Goal: Task Accomplishment & Management: Complete application form

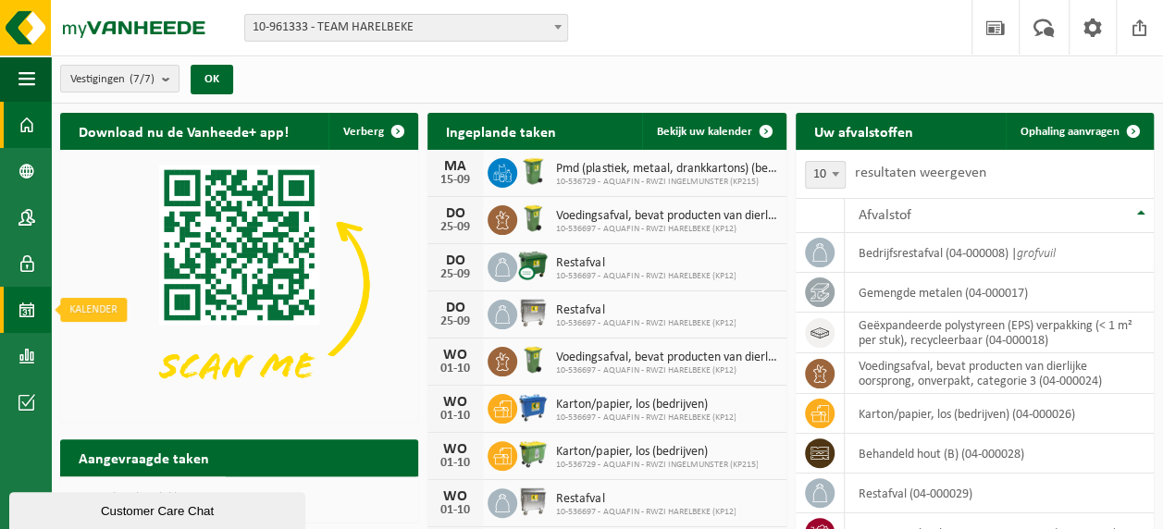
click at [26, 305] on span at bounding box center [26, 310] width 17 height 46
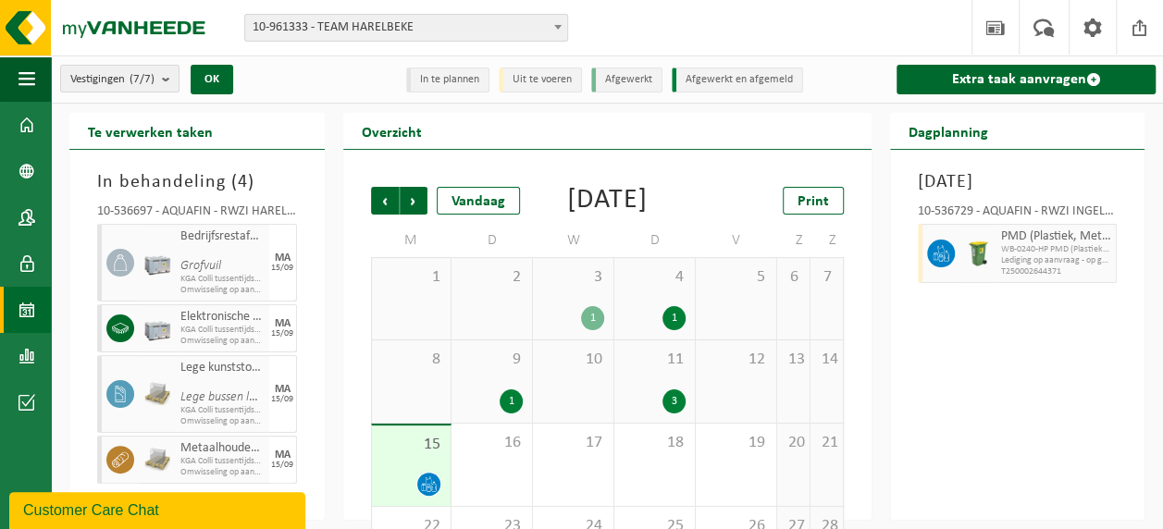
click at [670, 413] on div "3" at bounding box center [673, 401] width 23 height 24
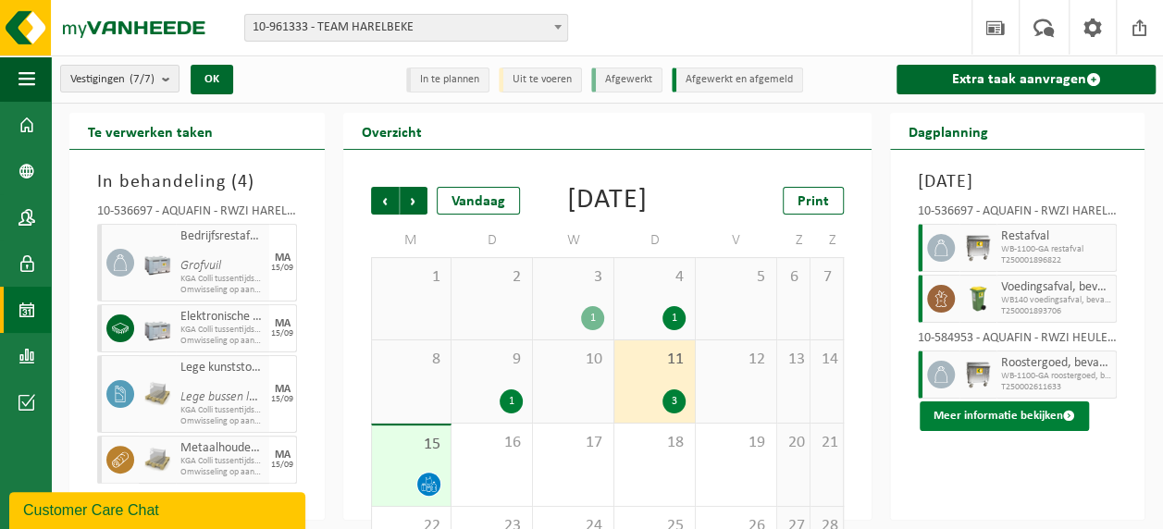
click at [1003, 431] on button "Meer informatie bekijken" at bounding box center [1003, 416] width 169 height 30
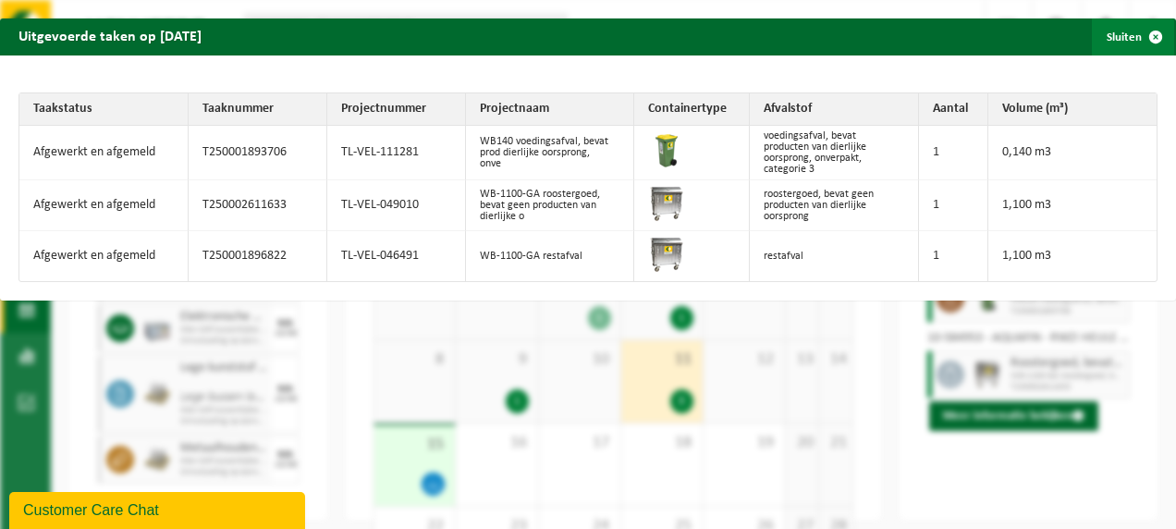
click at [1141, 34] on span "button" at bounding box center [1156, 36] width 37 height 37
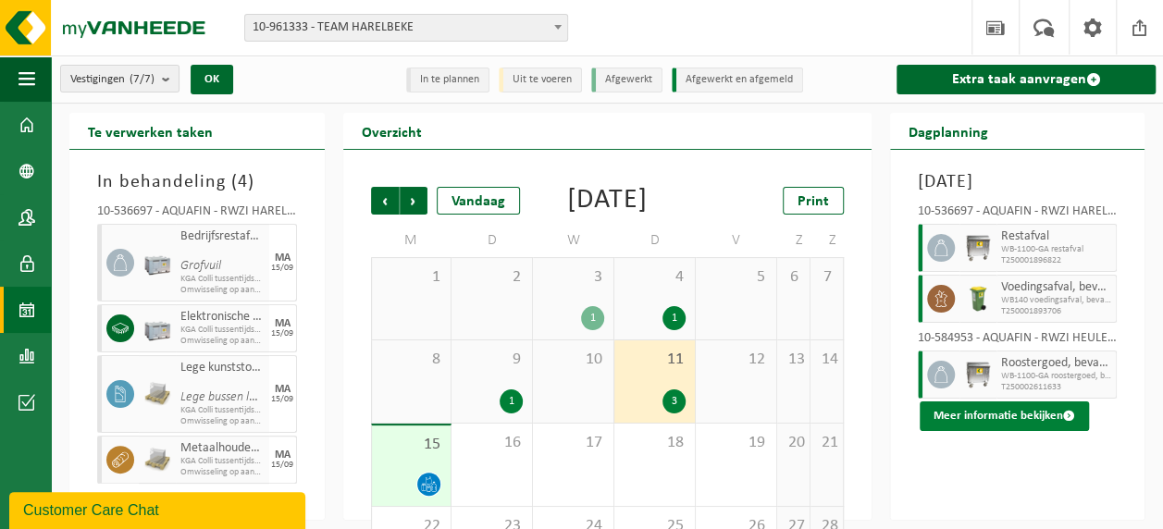
click at [1005, 431] on button "Meer informatie bekijken" at bounding box center [1003, 416] width 169 height 30
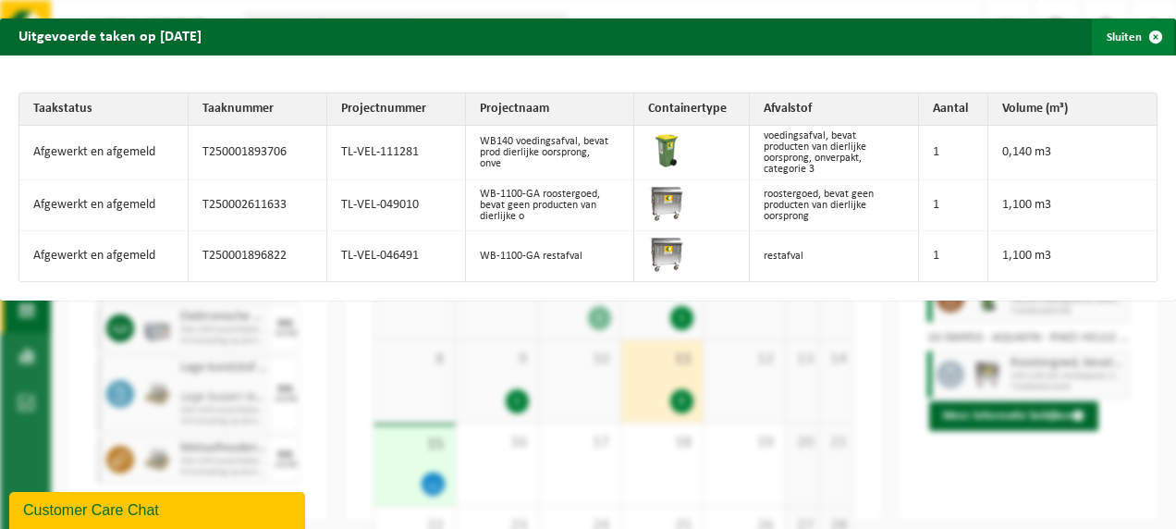
click at [1138, 37] on span "button" at bounding box center [1156, 36] width 37 height 37
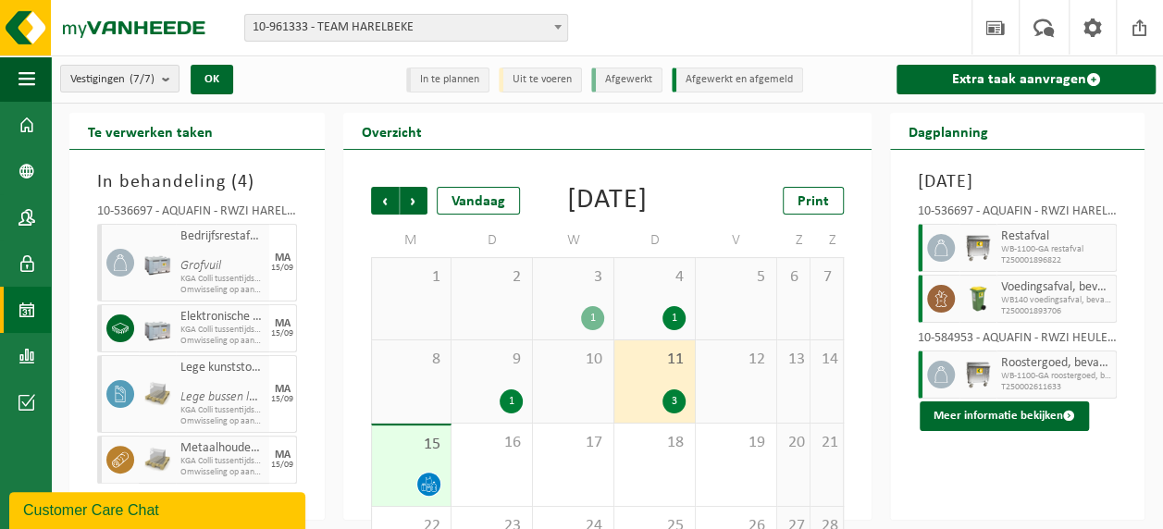
click at [426, 498] on div "15" at bounding box center [412, 465] width 80 height 80
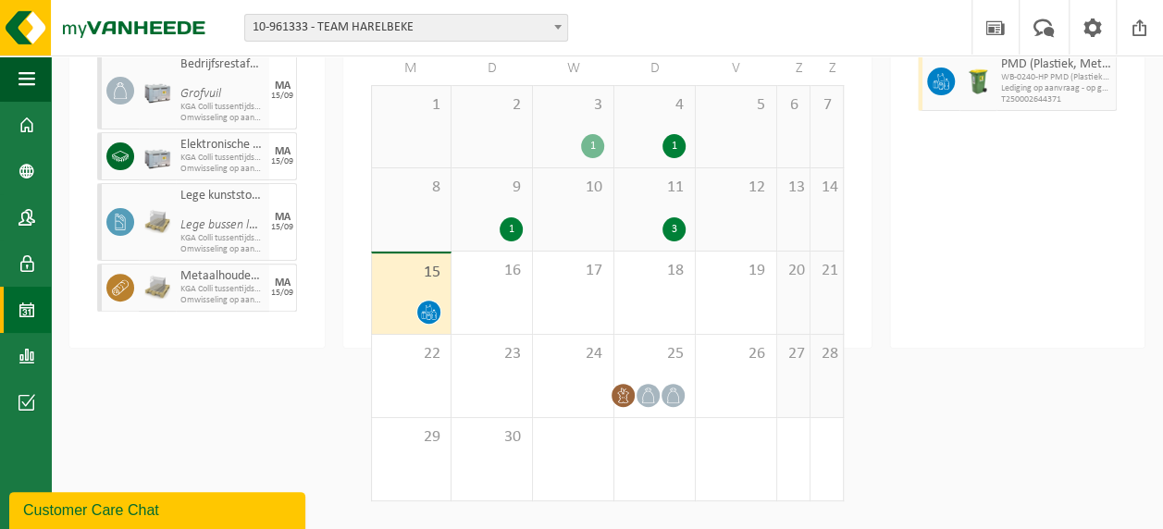
scroll to position [191, 0]
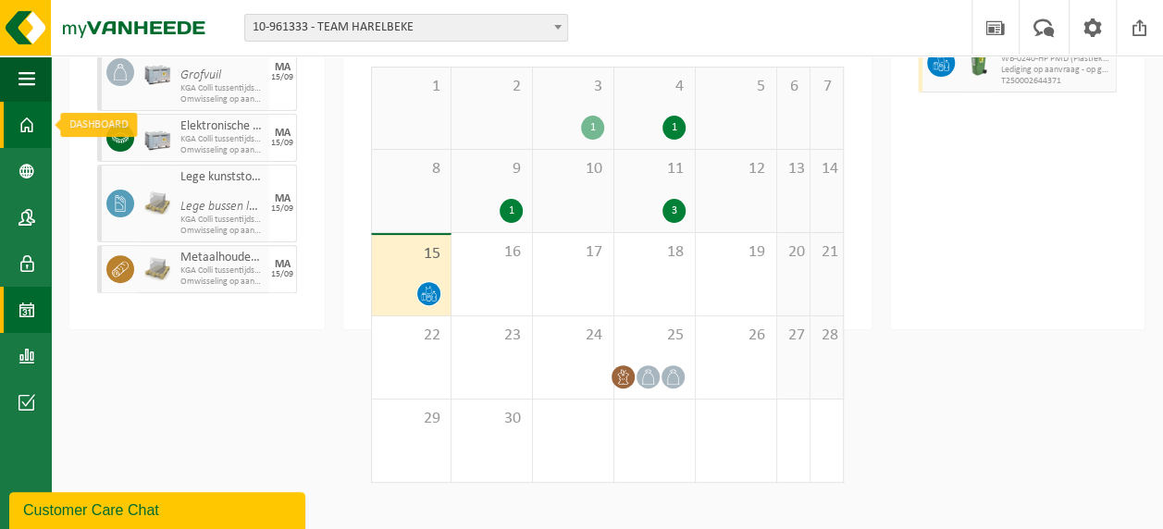
click at [26, 132] on span at bounding box center [26, 125] width 17 height 46
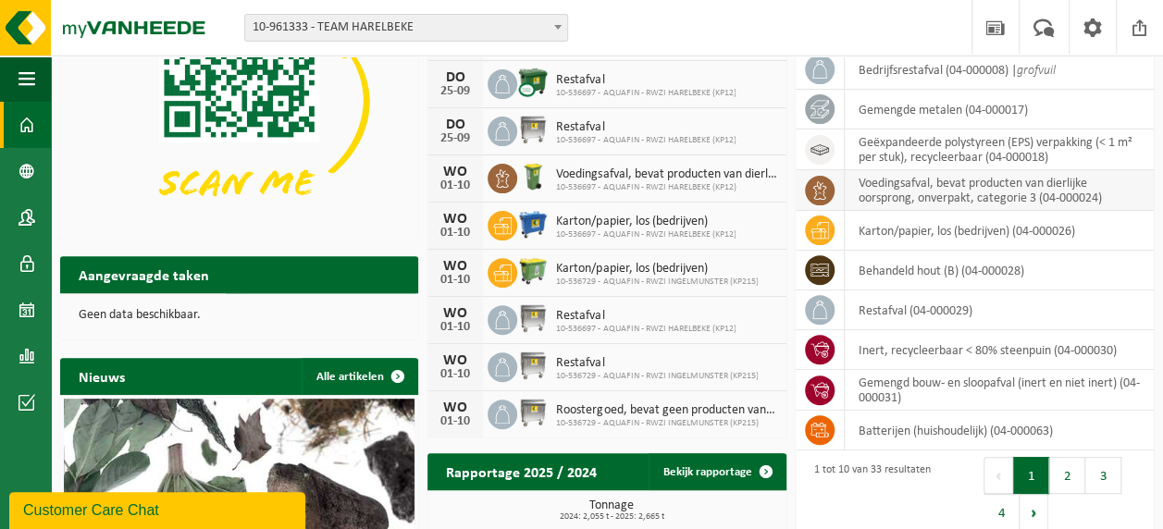
scroll to position [185, 0]
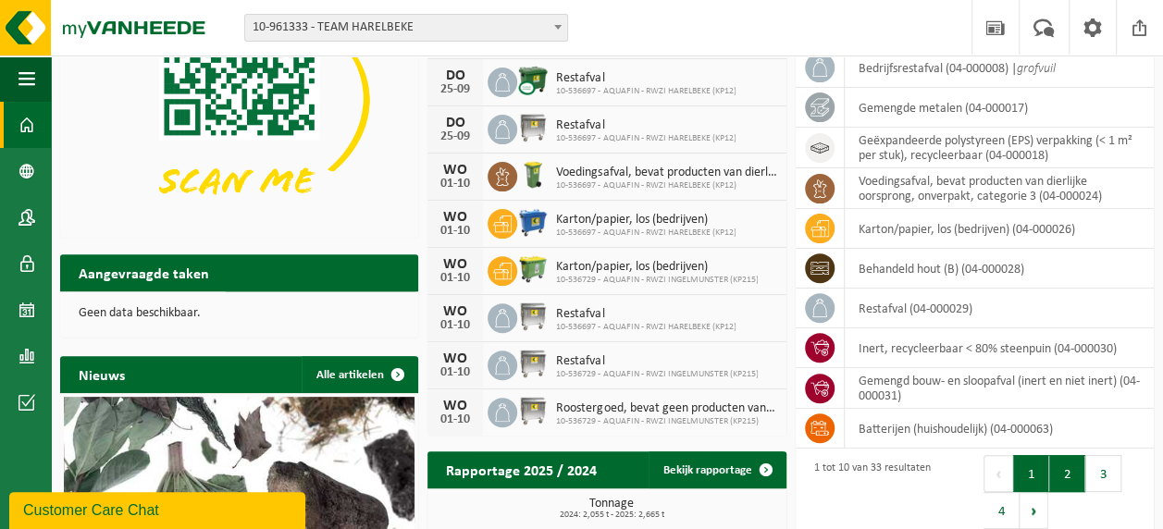
click at [1056, 468] on button "2" at bounding box center [1067, 473] width 36 height 37
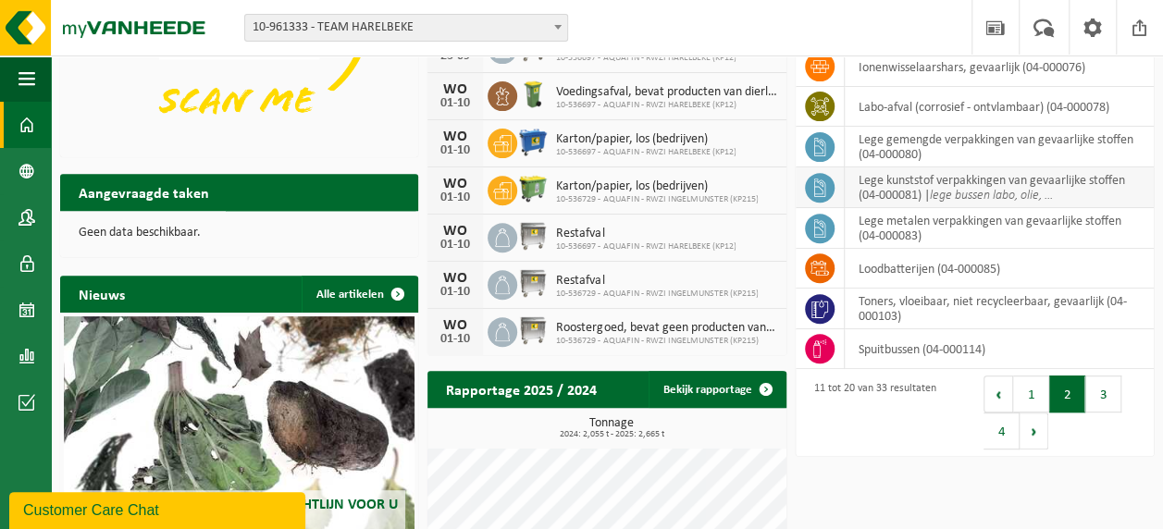
scroll to position [277, 0]
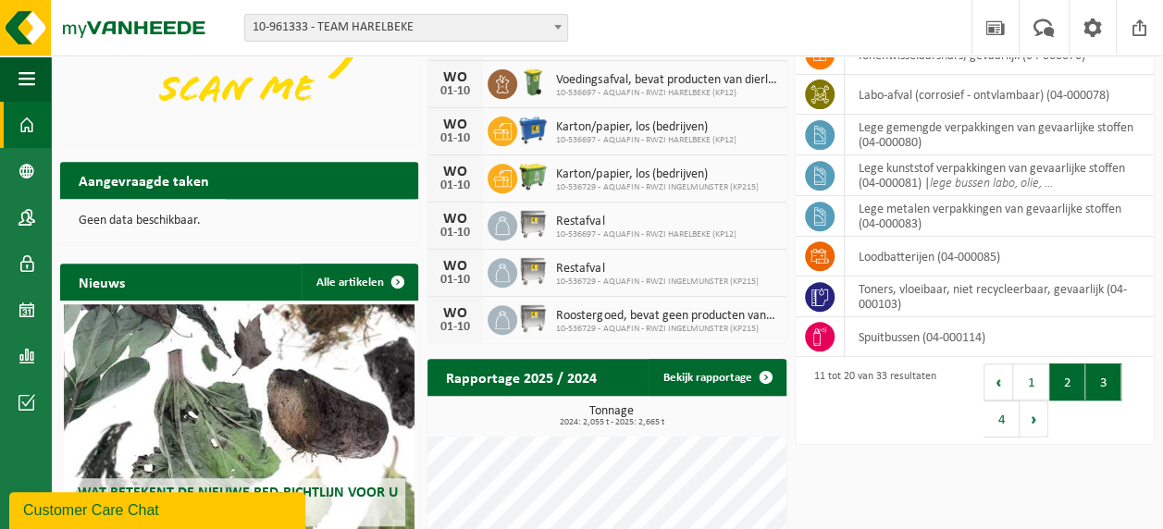
click at [1102, 382] on button "3" at bounding box center [1103, 381] width 36 height 37
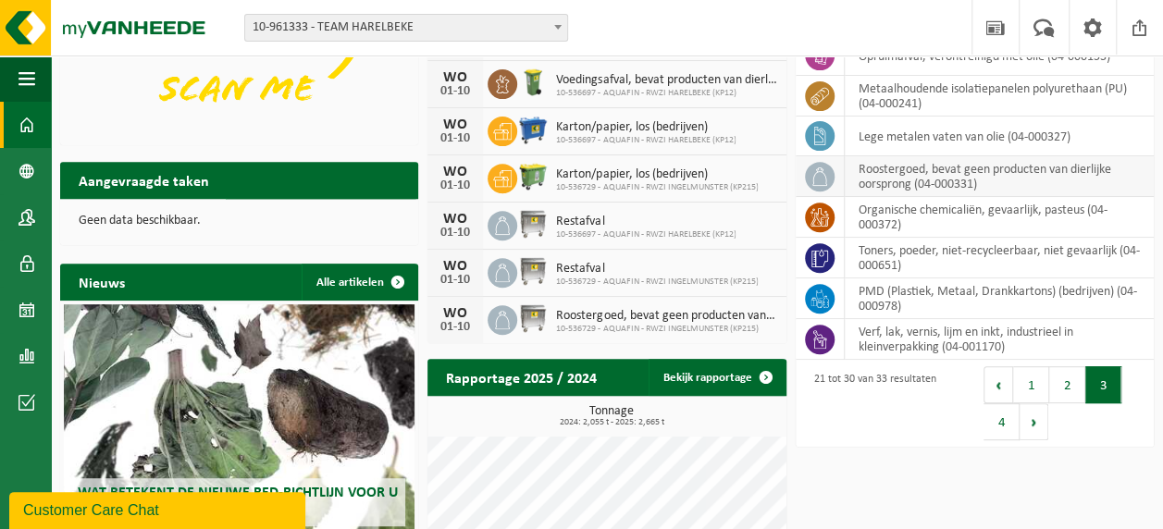
scroll to position [0, 0]
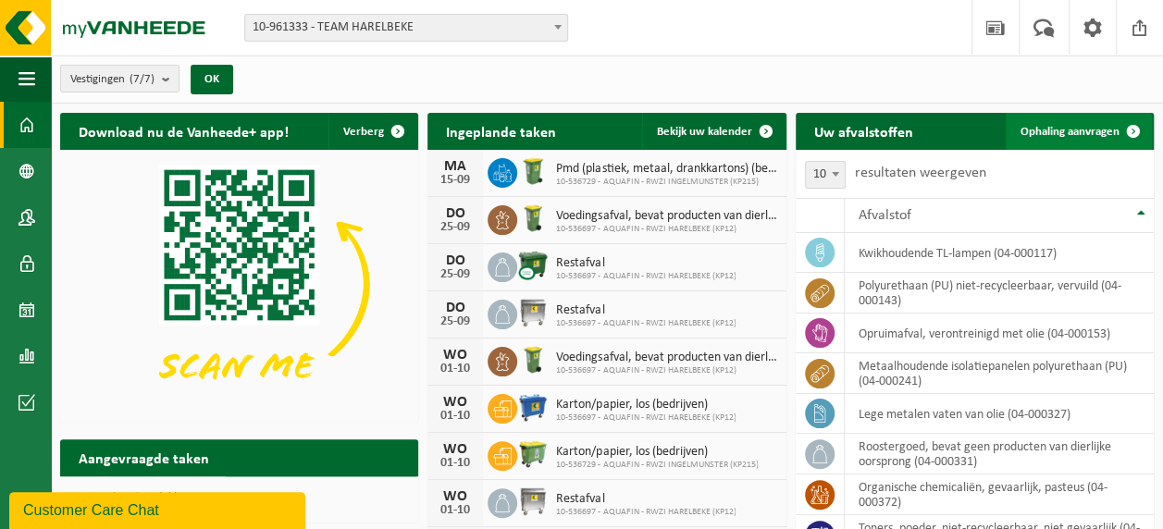
click at [1061, 127] on span "Ophaling aanvragen" at bounding box center [1069, 132] width 99 height 12
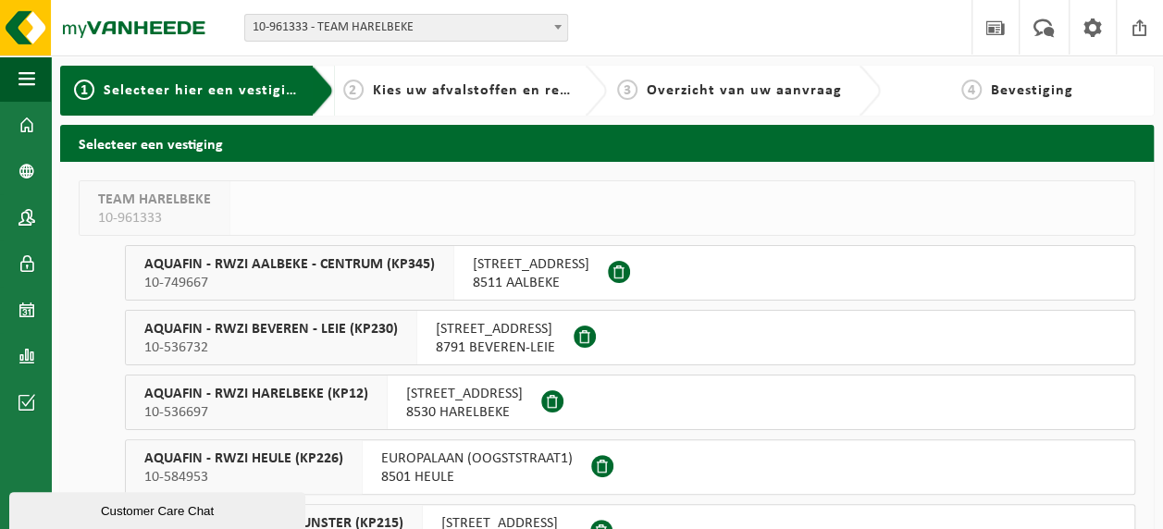
click at [282, 393] on span "AQUAFIN - RWZI HARELBEKE (KP12)" at bounding box center [256, 394] width 224 height 18
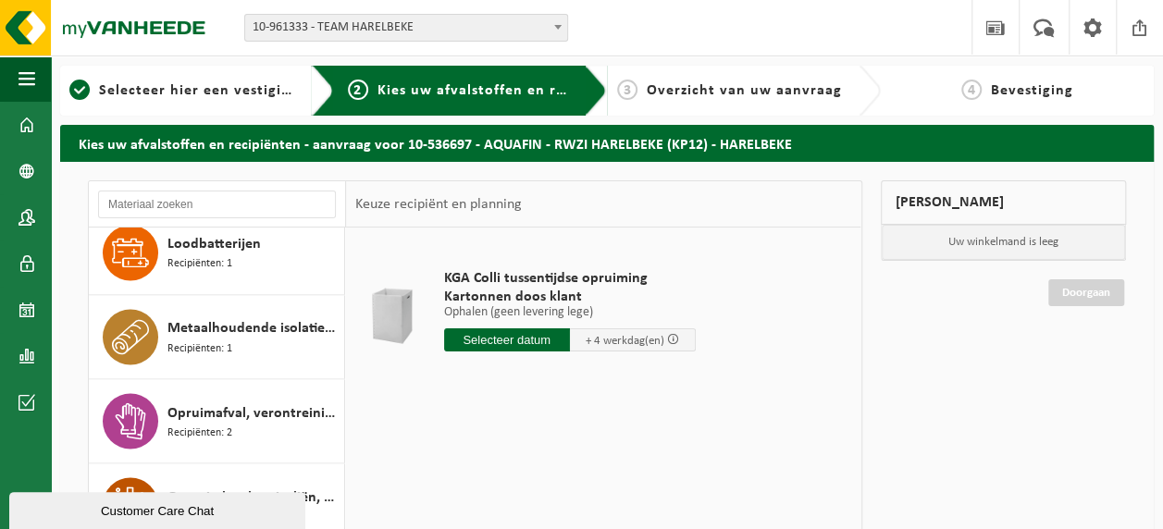
scroll to position [1665, 0]
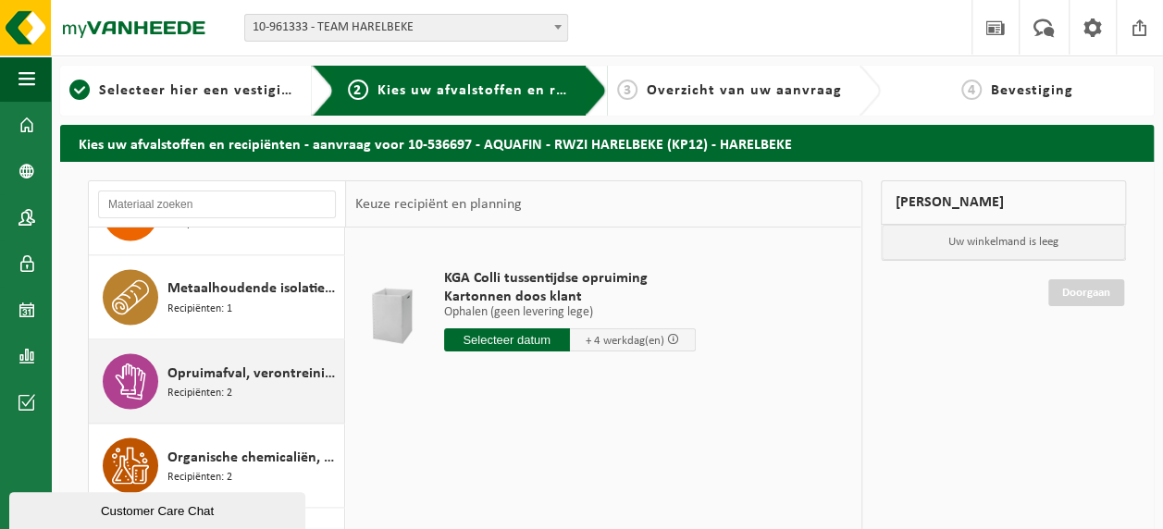
click at [224, 363] on span "Opruimafval, verontreinigd met olie" at bounding box center [253, 373] width 172 height 22
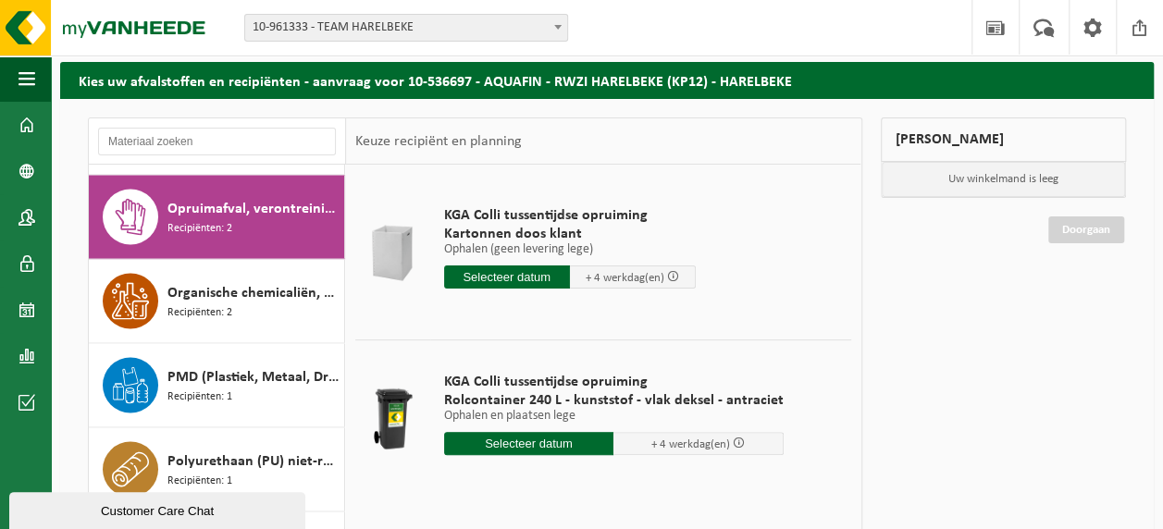
scroll to position [92, 0]
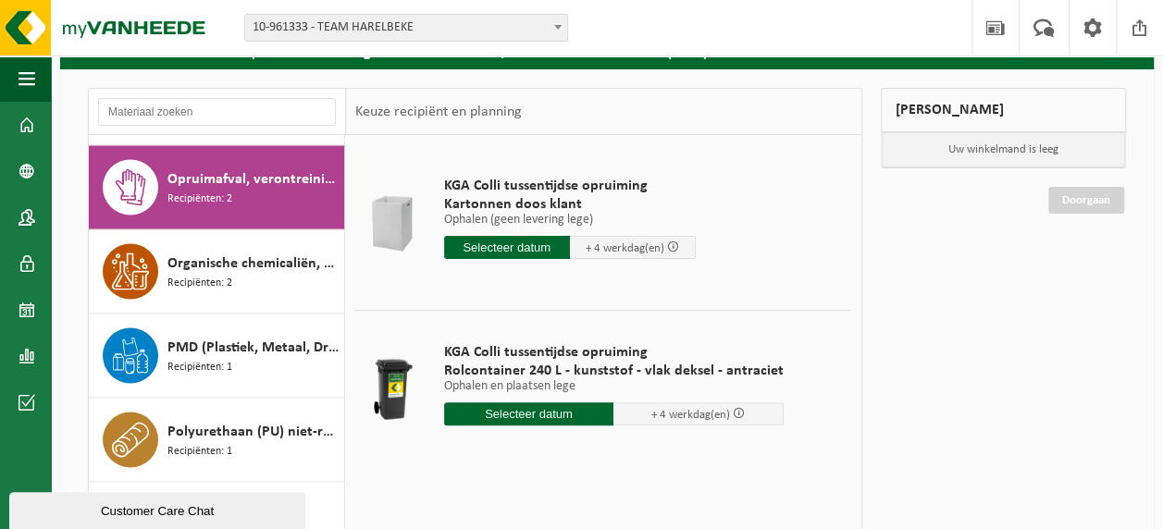
click at [524, 412] on input "text" at bounding box center [529, 413] width 170 height 23
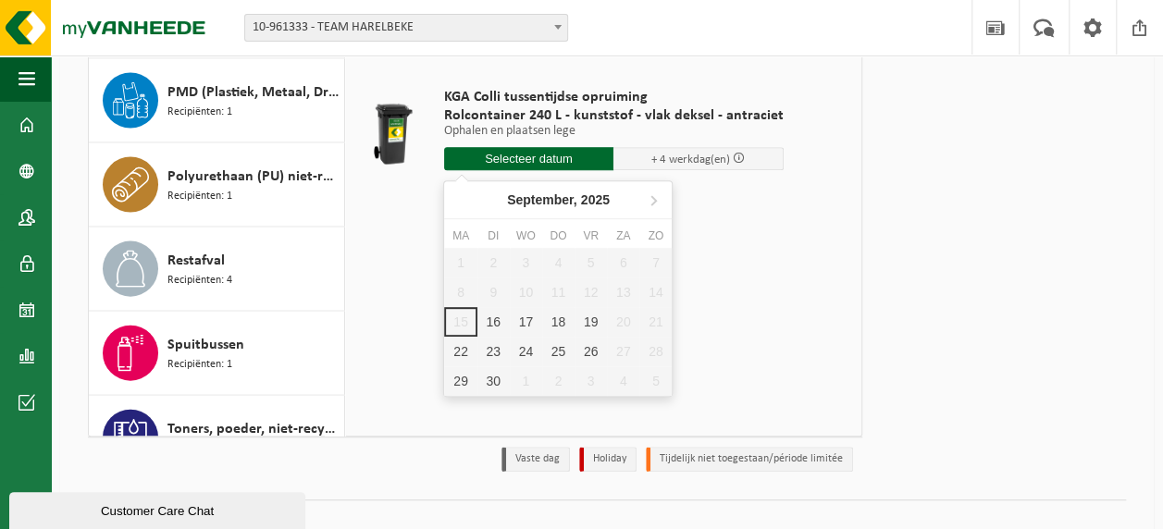
scroll to position [370, 0]
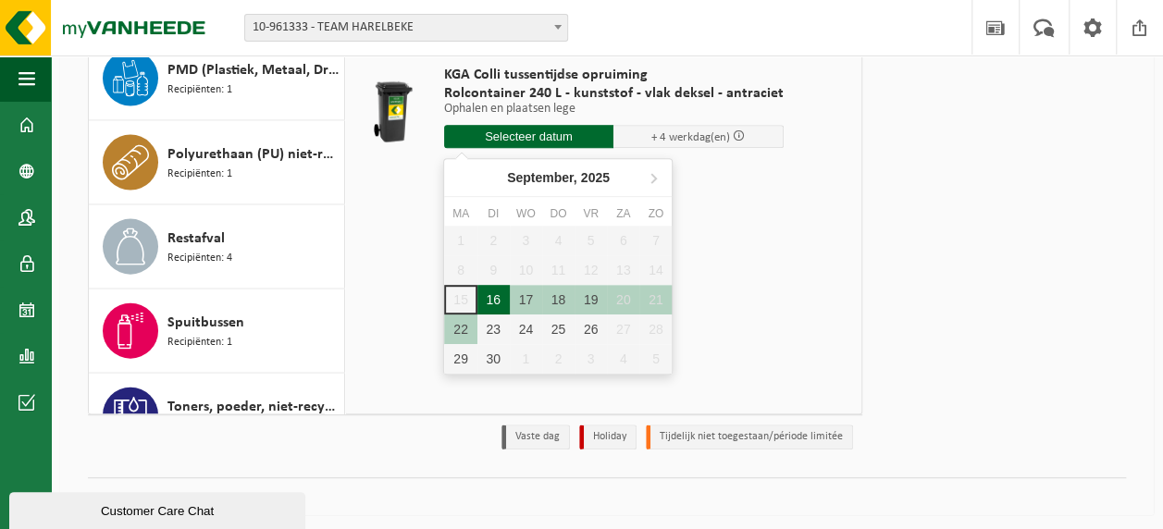
click at [499, 296] on div "16" at bounding box center [493, 300] width 32 height 30
type input "Van 2025-09-16"
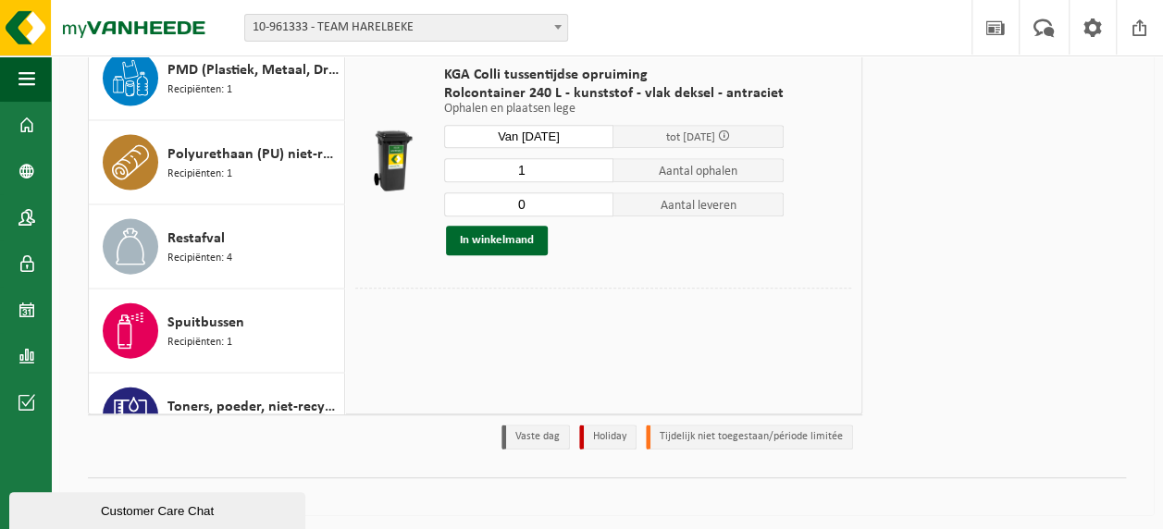
type input "0"
click at [597, 208] on input "0" at bounding box center [529, 204] width 170 height 24
click at [506, 240] on button "In winkelmand" at bounding box center [497, 241] width 102 height 30
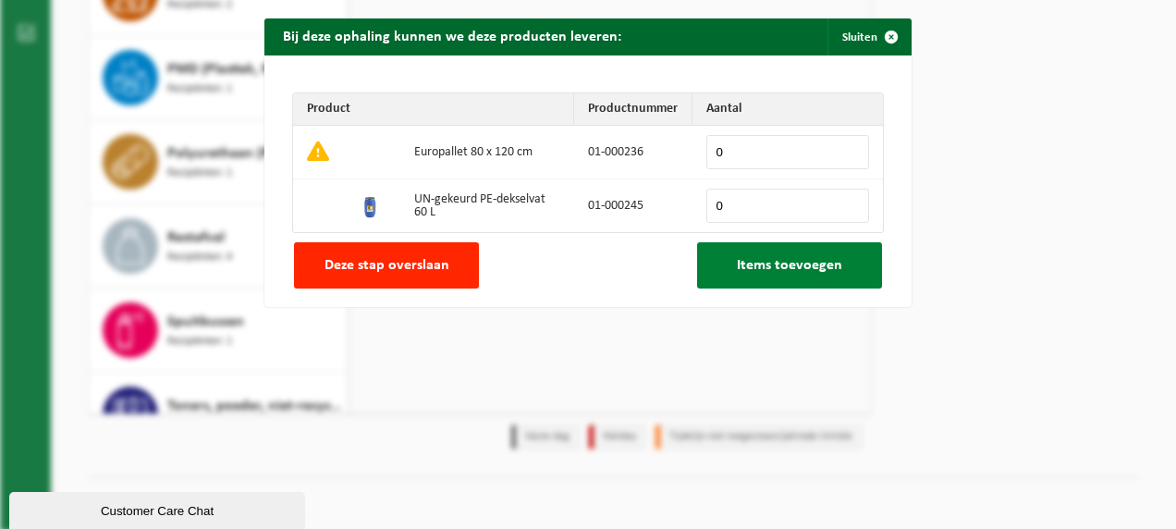
click at [779, 261] on span "Items toevoegen" at bounding box center [789, 265] width 105 height 15
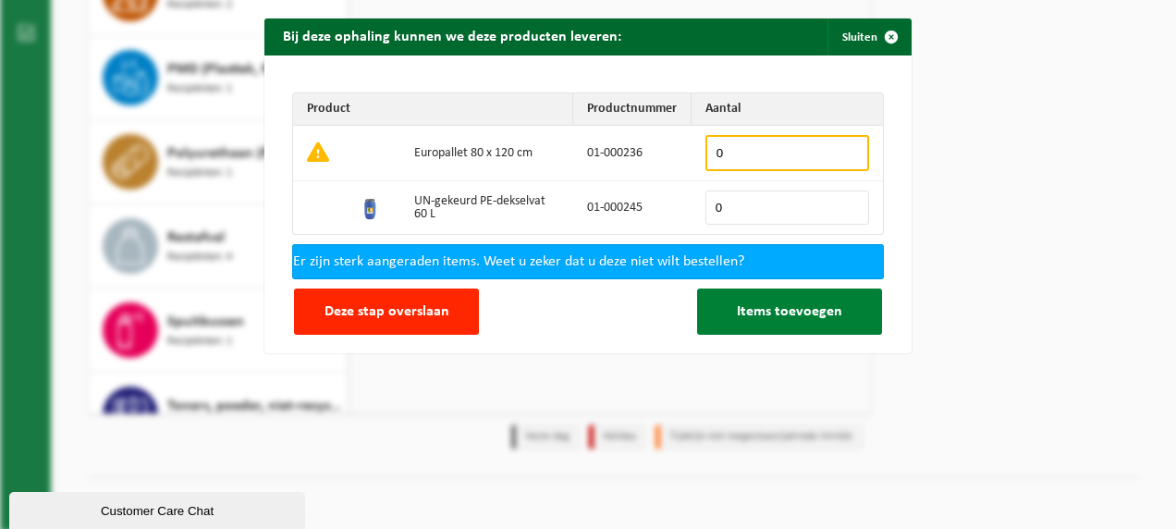
click at [775, 311] on span "Items toevoegen" at bounding box center [789, 311] width 105 height 15
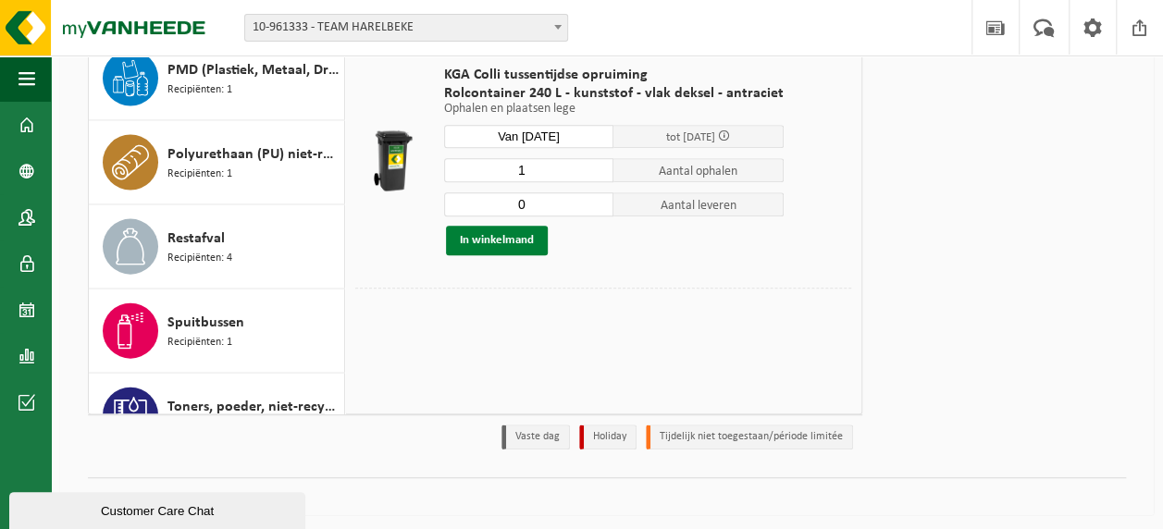
click at [492, 238] on button "In winkelmand" at bounding box center [497, 241] width 102 height 30
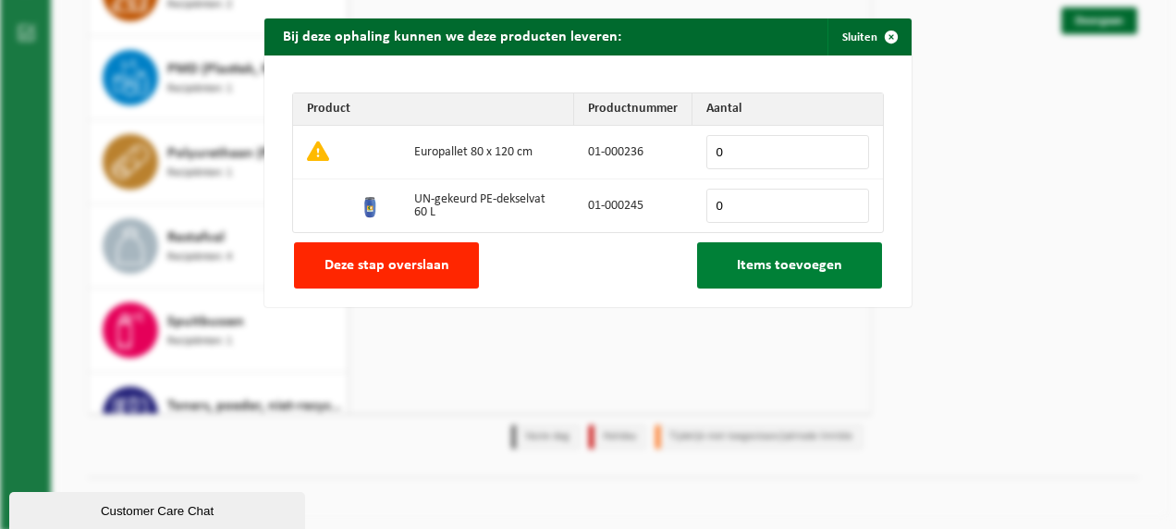
click at [807, 267] on span "Items toevoegen" at bounding box center [789, 265] width 105 height 15
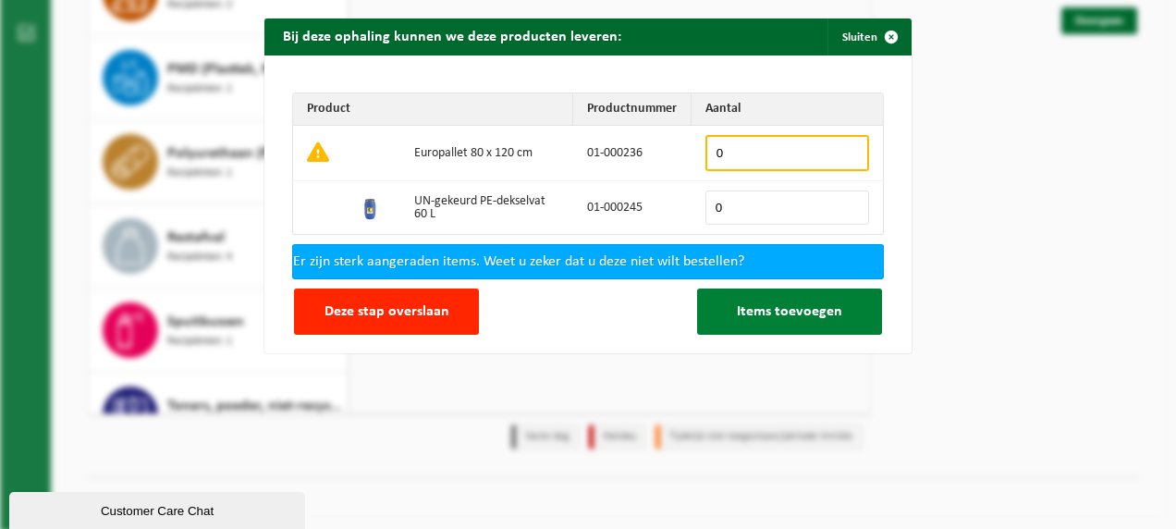
click at [794, 307] on span "Items toevoegen" at bounding box center [789, 311] width 105 height 15
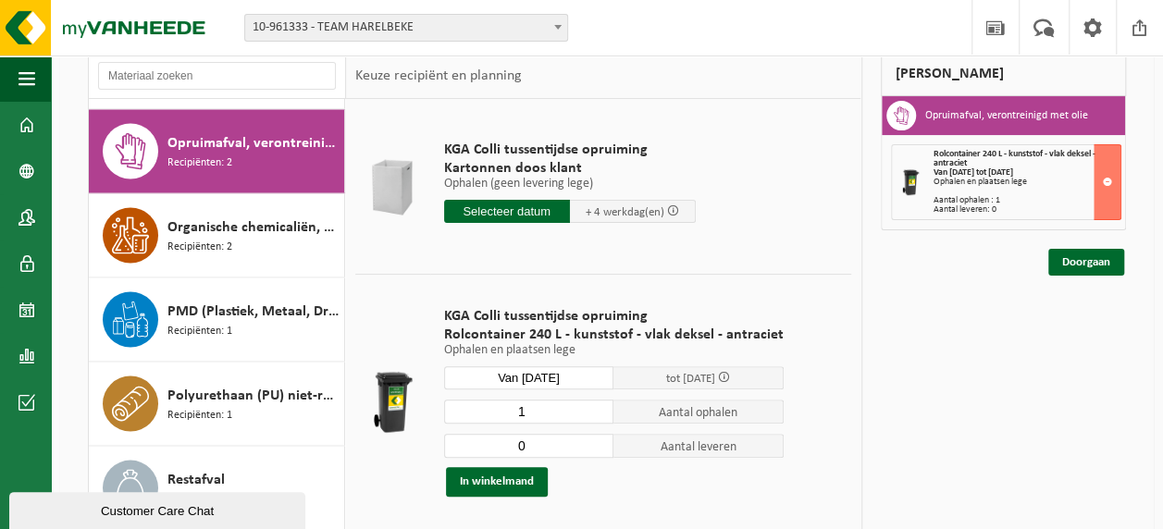
scroll to position [95, 0]
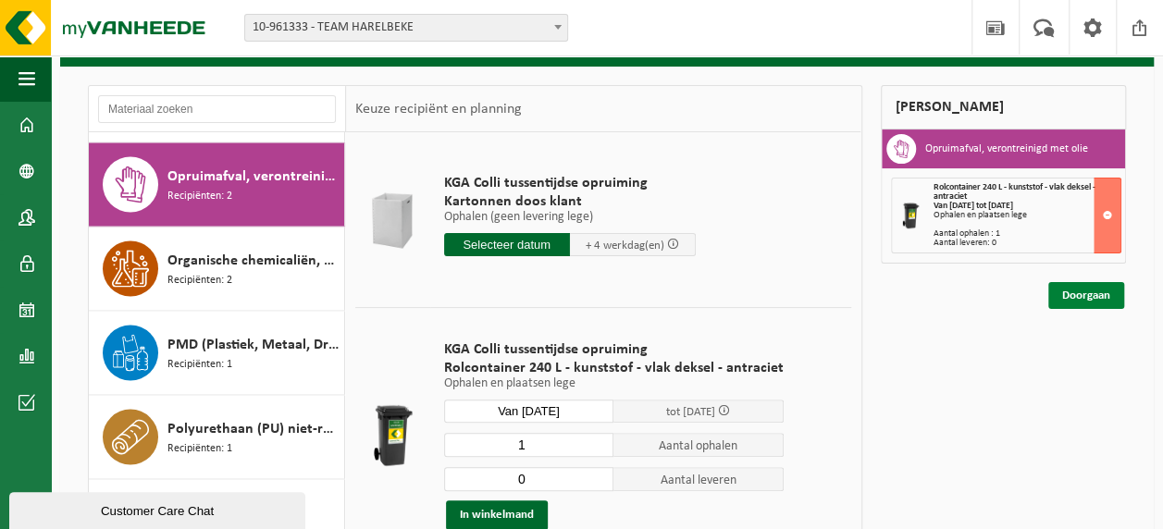
click at [1075, 293] on link "Doorgaan" at bounding box center [1086, 295] width 76 height 27
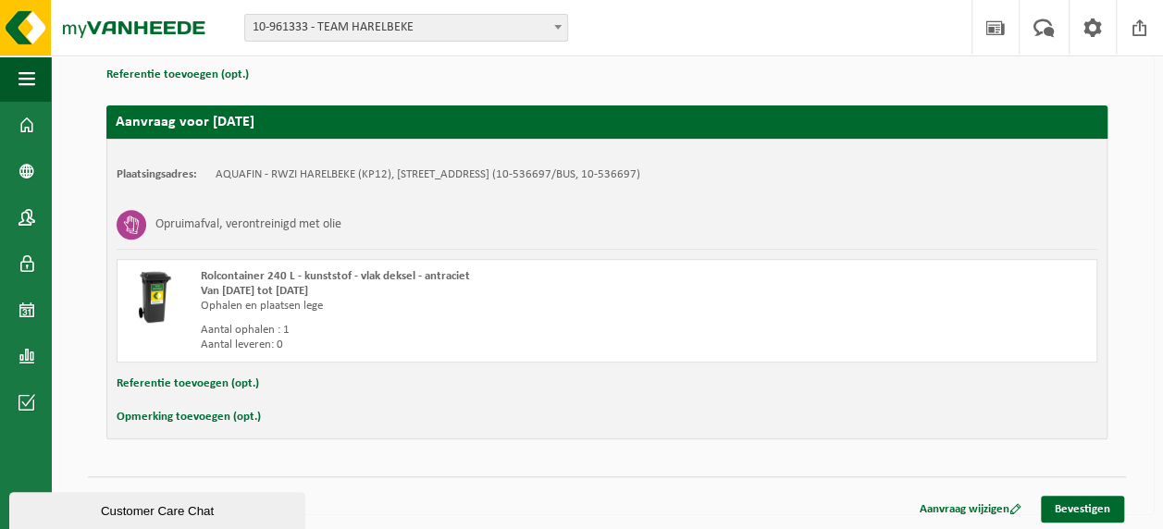
scroll to position [277, 0]
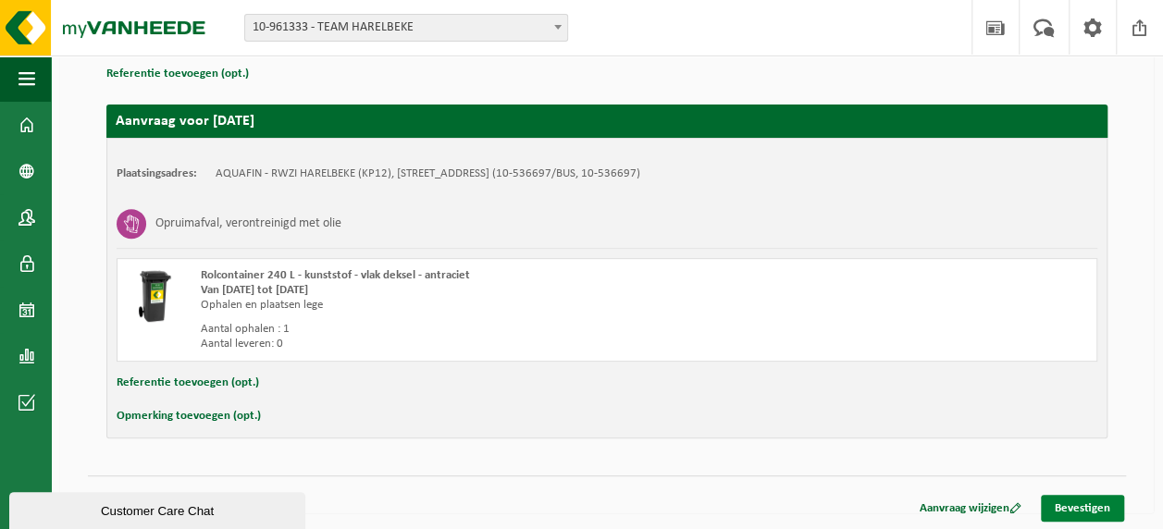
click at [1071, 501] on link "Bevestigen" at bounding box center [1082, 508] width 83 height 27
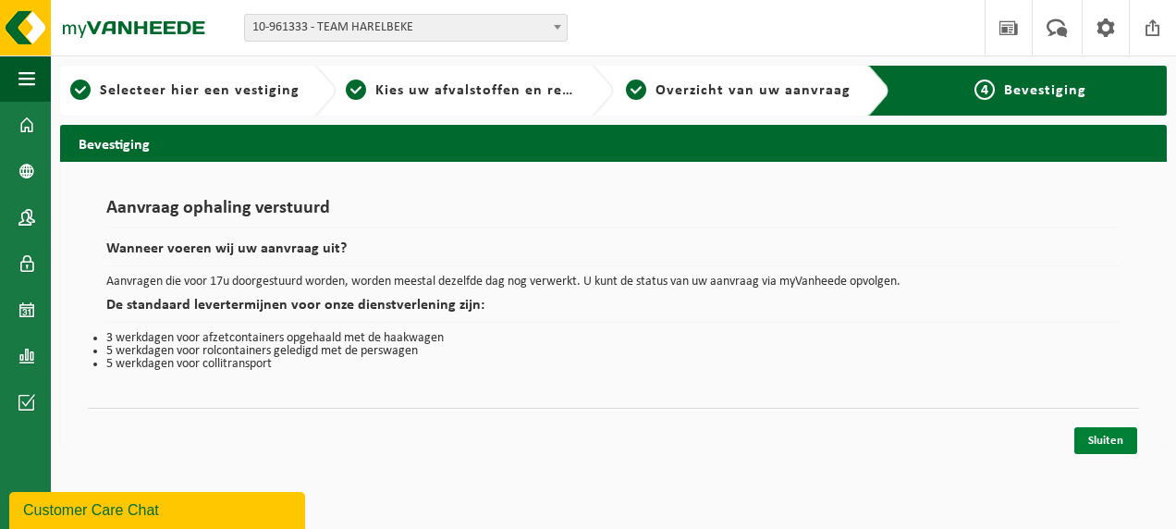
click at [1104, 437] on link "Sluiten" at bounding box center [1106, 440] width 63 height 27
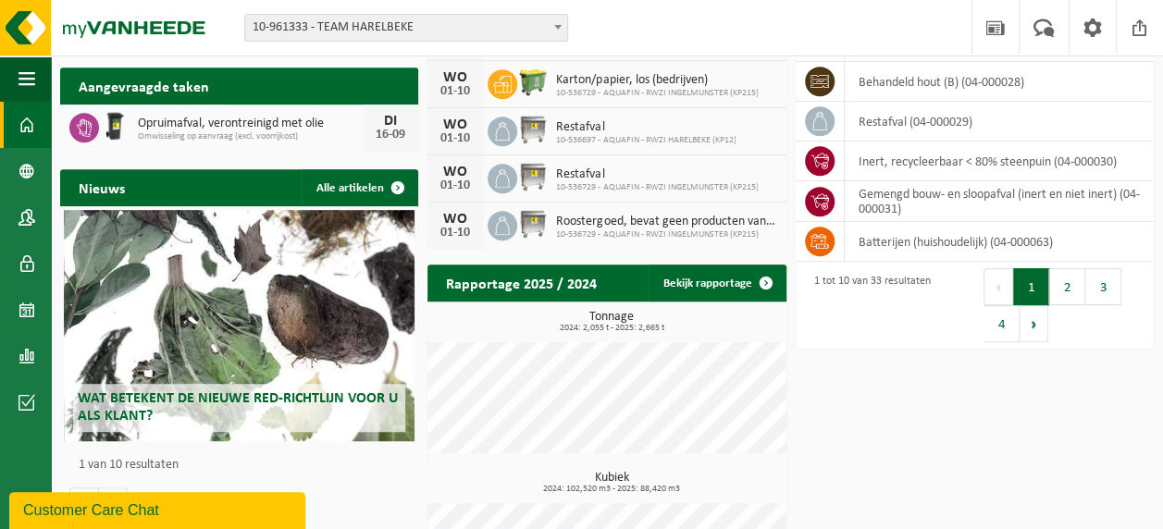
scroll to position [462, 0]
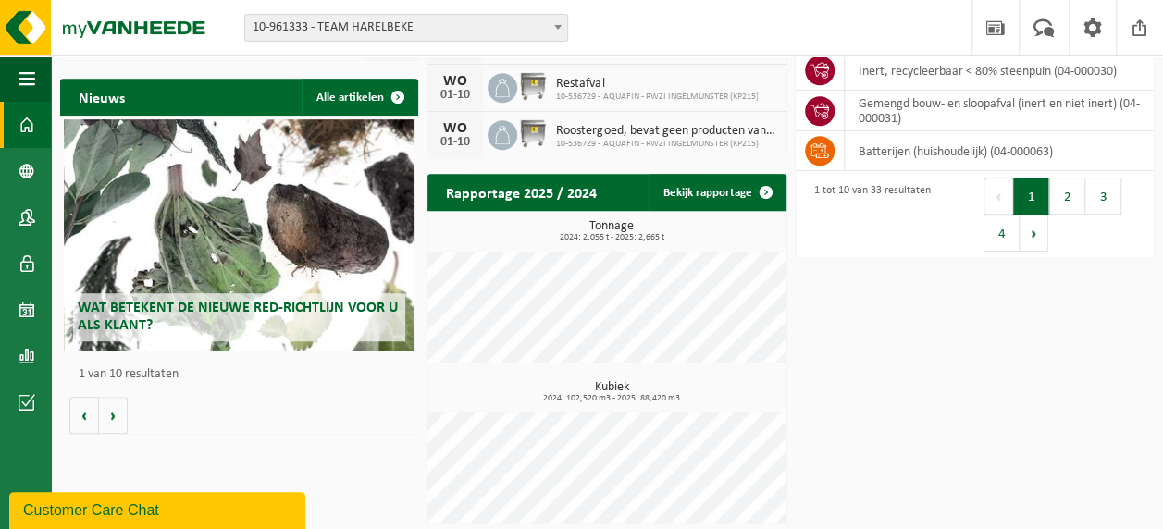
click at [194, 305] on span "Wat betekent de nieuwe RED-richtlijn voor u als klant?" at bounding box center [238, 317] width 320 height 32
